Goal: Task Accomplishment & Management: Use online tool/utility

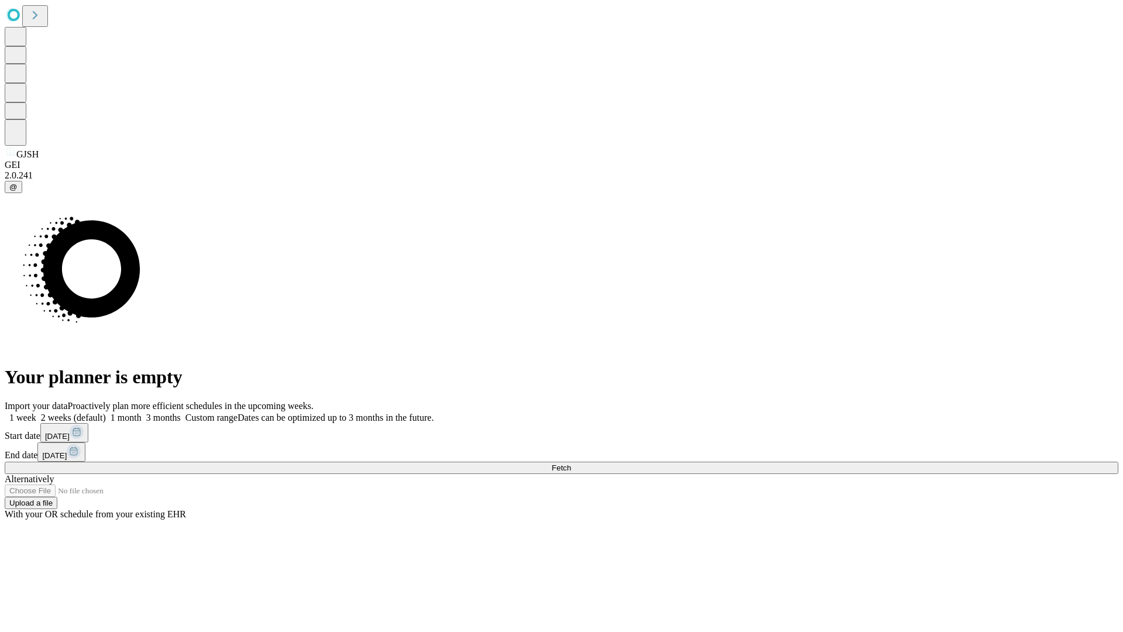
click at [571, 463] on span "Fetch" at bounding box center [561, 467] width 19 height 9
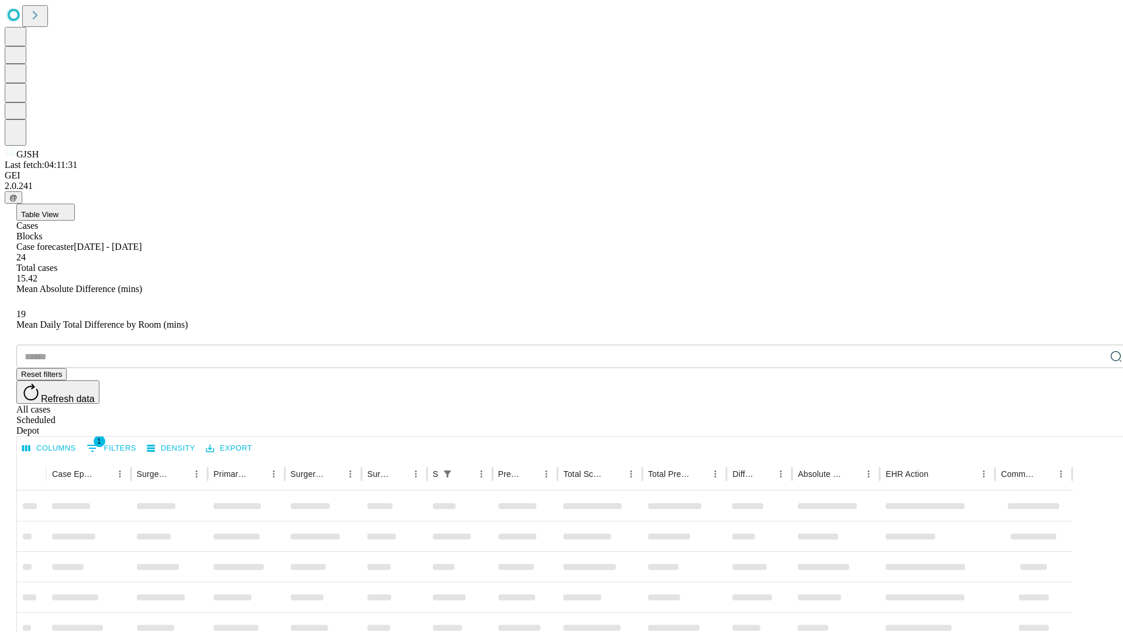
click at [1093, 425] on div "Depot" at bounding box center [573, 430] width 1114 height 11
